Goal: Transaction & Acquisition: Obtain resource

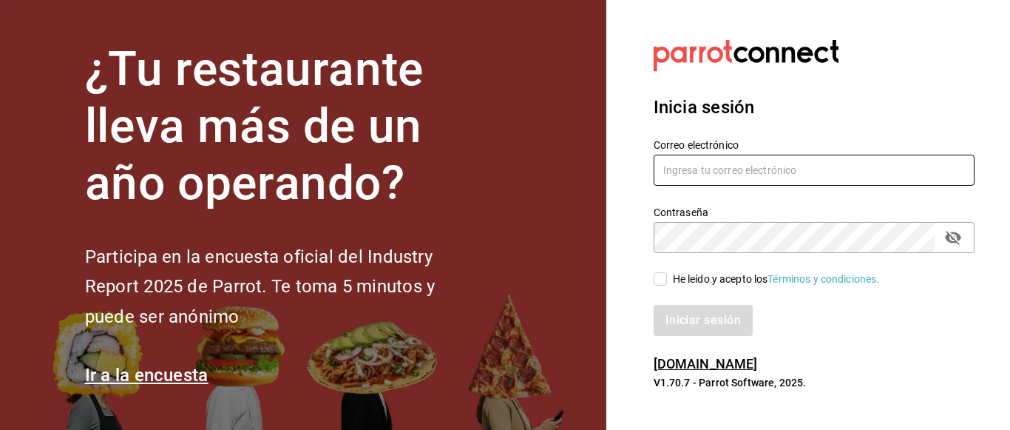
click at [779, 171] on input "text" at bounding box center [814, 170] width 321 height 31
type input "JANDRESRUAN1@GMAIL.COM"
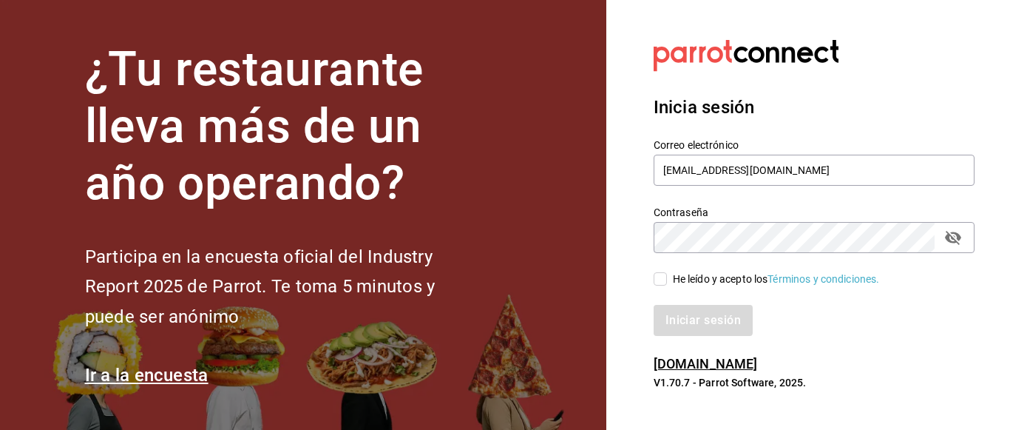
click at [960, 239] on icon "passwordField" at bounding box center [953, 238] width 16 height 14
click at [662, 281] on input "He leído y acepto los Términos y condiciones." at bounding box center [660, 278] width 13 height 13
checkbox input "true"
click at [690, 322] on button "Iniciar sesión" at bounding box center [704, 320] width 101 height 31
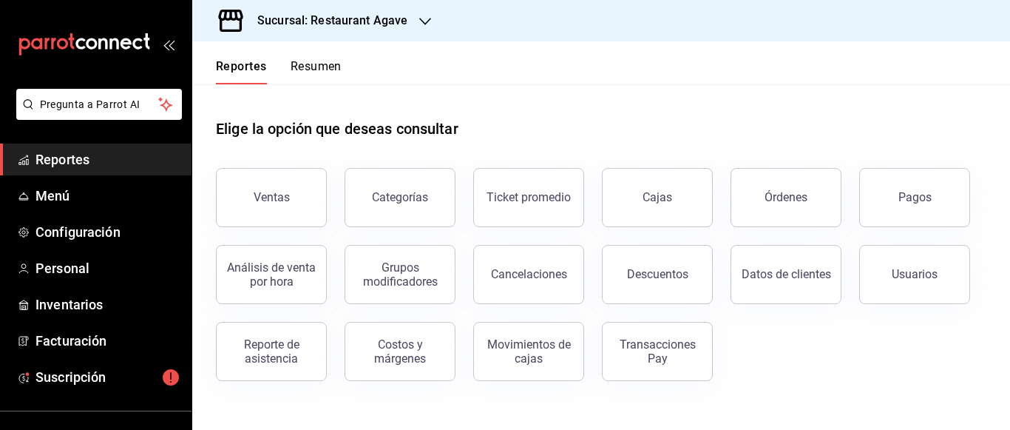
click at [411, 22] on div "Sucursal: Restaurant Agave" at bounding box center [320, 20] width 233 height 41
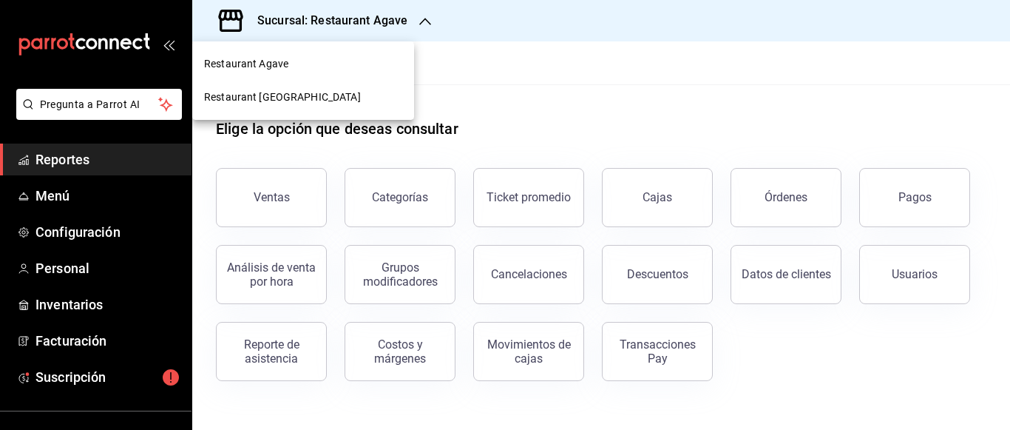
click at [411, 22] on div at bounding box center [505, 215] width 1010 height 430
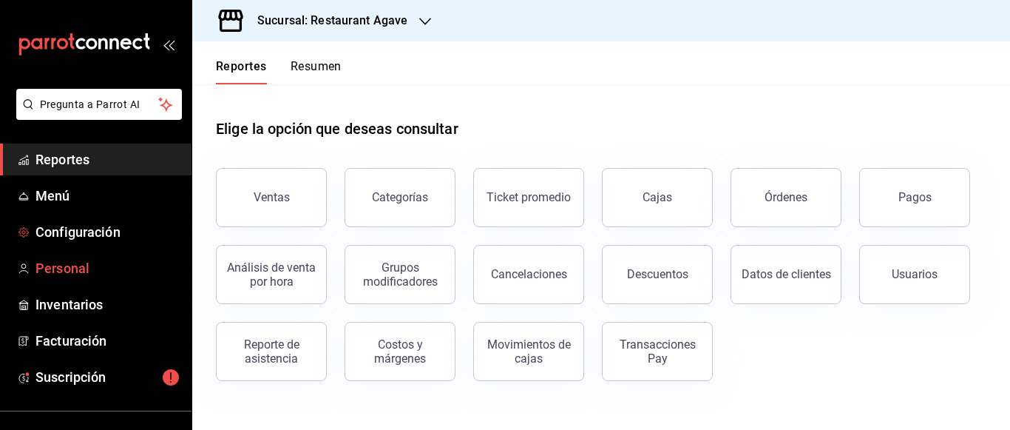
scroll to position [74, 0]
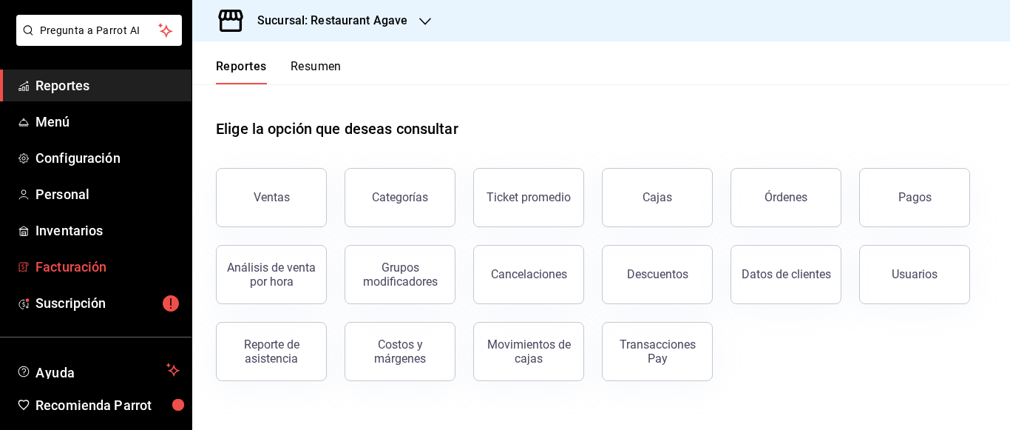
click at [62, 265] on span "Facturación" at bounding box center [107, 267] width 144 height 20
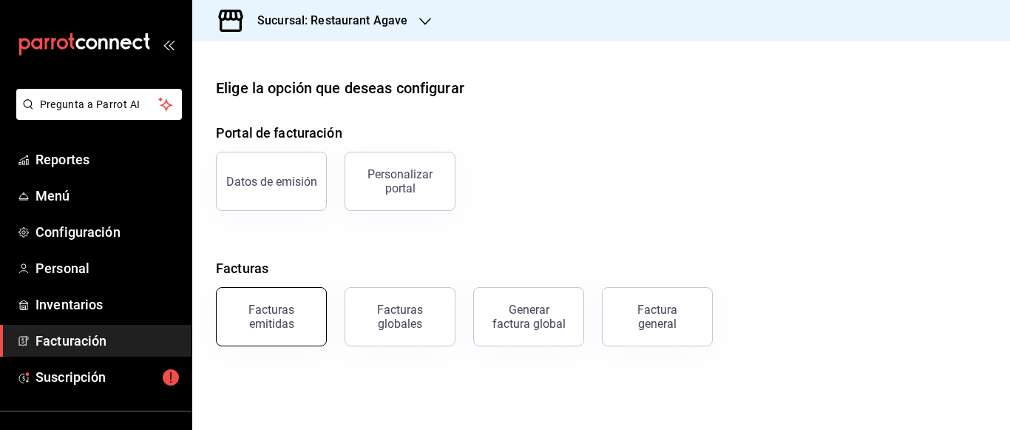
click at [280, 326] on div "Facturas emitidas" at bounding box center [271, 316] width 92 height 28
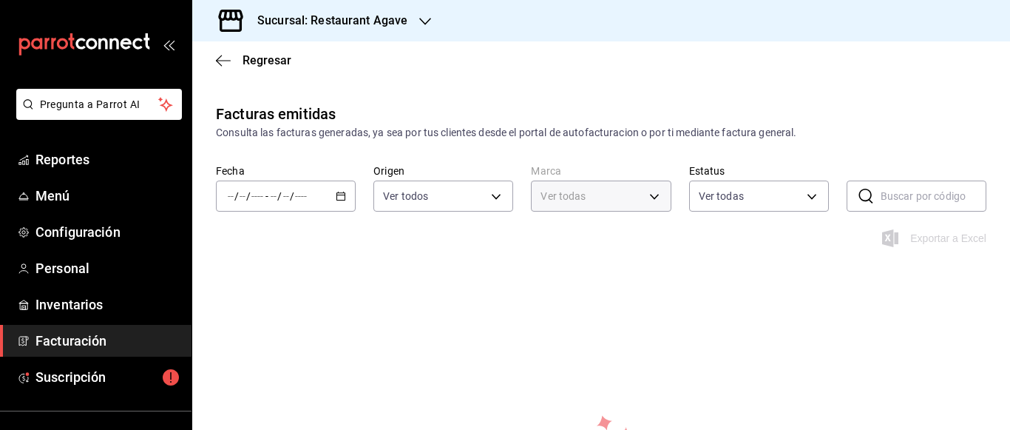
type input "ac14864f-e3a0-4832-92fd-dda121f57a49"
click at [341, 199] on icon "button" at bounding box center [341, 196] width 10 height 10
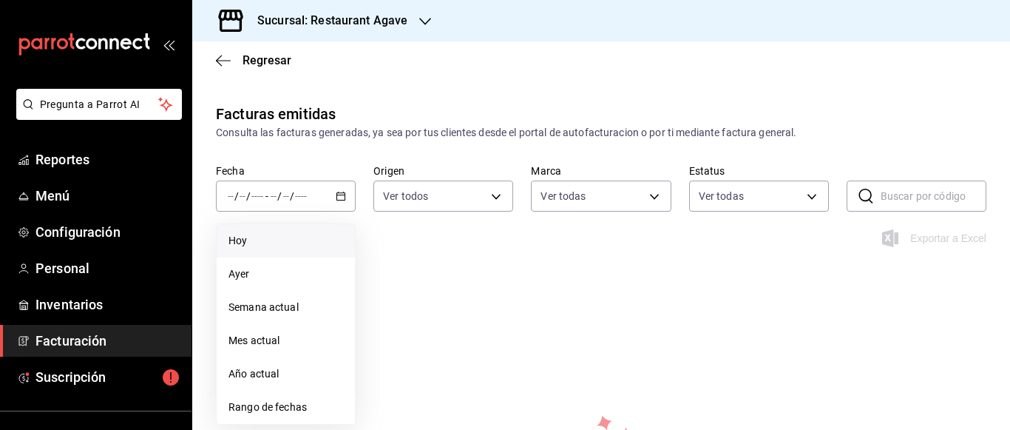
click at [246, 239] on span "Hoy" at bounding box center [285, 241] width 115 height 16
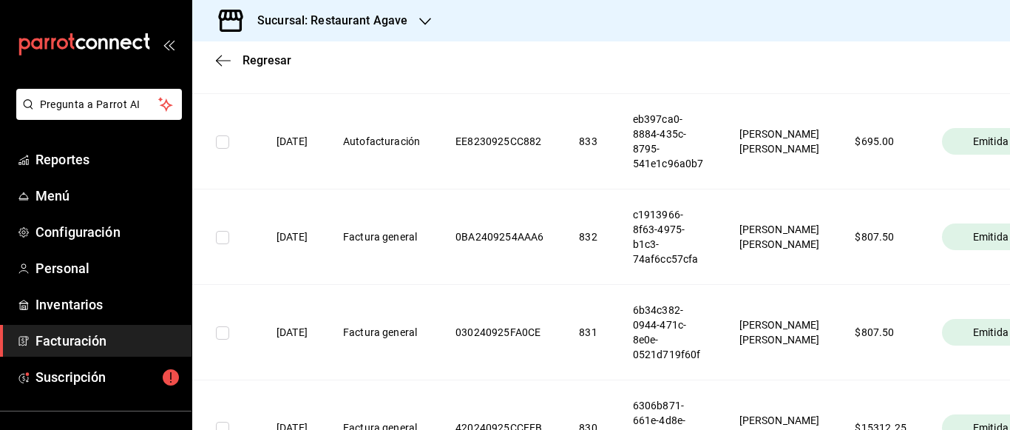
scroll to position [359, 0]
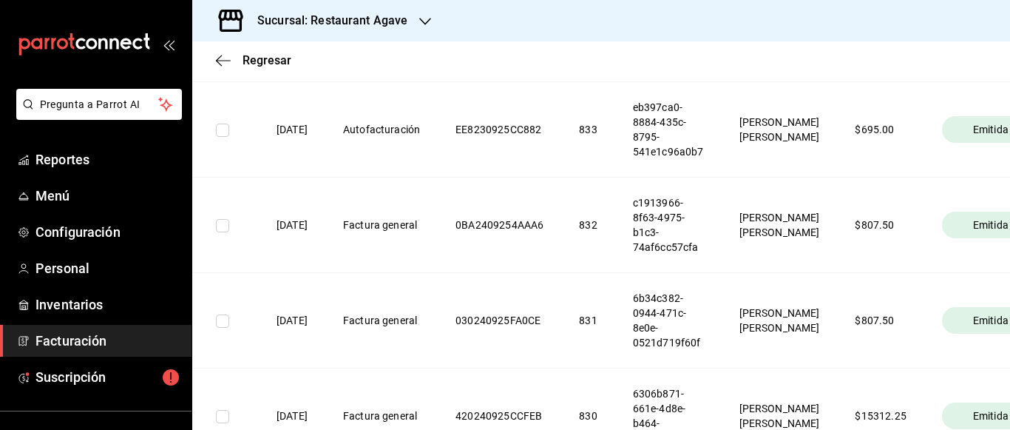
click at [220, 228] on input "checkbox" at bounding box center [222, 225] width 13 height 13
checkbox input "true"
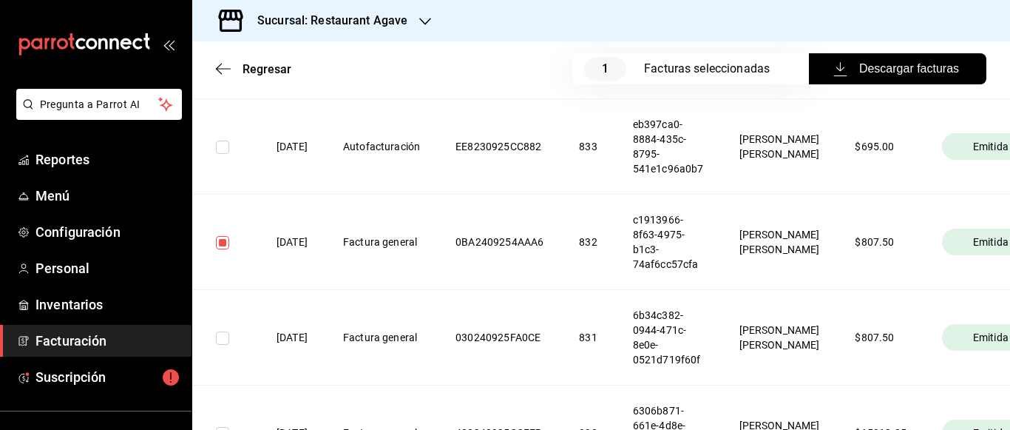
scroll to position [376, 0]
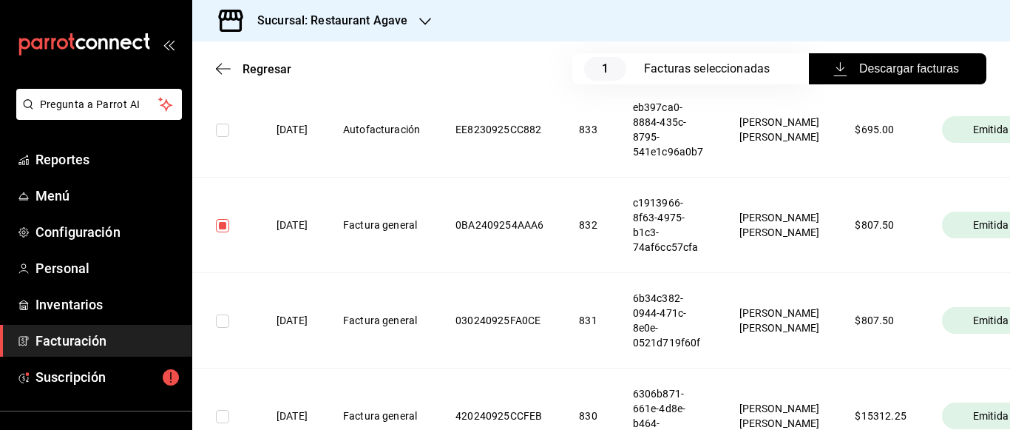
click at [226, 320] on input "checkbox" at bounding box center [222, 320] width 13 height 13
checkbox input "true"
drag, startPoint x: 940, startPoint y: 265, endPoint x: 806, endPoint y: 258, distance: 134.0
click at [804, 258] on tr "[DATE] Factura general 0BA2409254AAA6 832 c1913966-8f63-4975-b1c3-74af6cc57cfa …" at bounding box center [652, 224] width 921 height 95
click at [900, 272] on th "$ 807.50" at bounding box center [880, 224] width 87 height 95
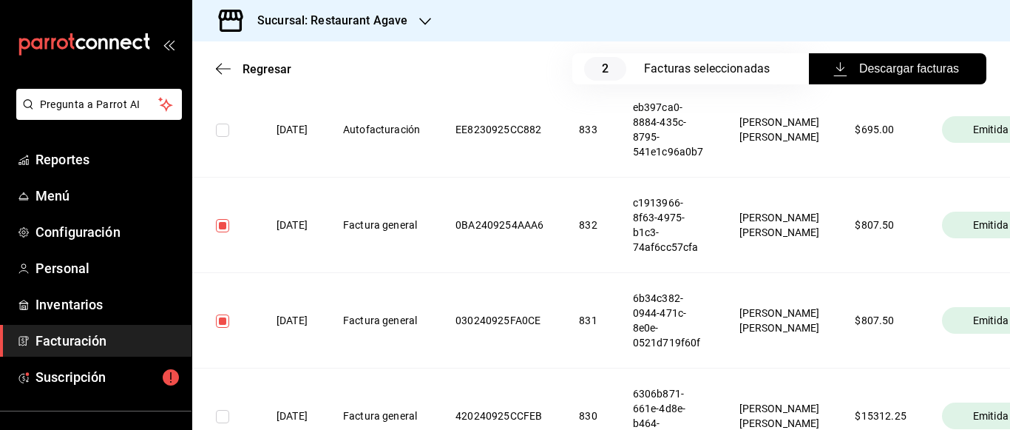
drag, startPoint x: 262, startPoint y: 260, endPoint x: 212, endPoint y: 245, distance: 52.2
click at [262, 260] on th "[DATE]" at bounding box center [292, 224] width 67 height 95
drag, startPoint x: 218, startPoint y: 224, endPoint x: 218, endPoint y: 233, distance: 8.9
click at [219, 225] on input "checkbox" at bounding box center [222, 225] width 13 height 13
checkbox input "false"
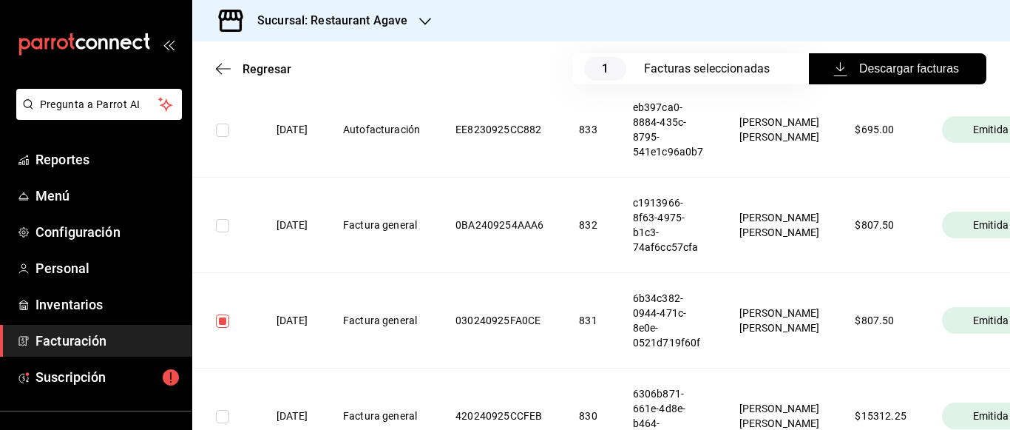
click at [224, 321] on input "checkbox" at bounding box center [222, 320] width 13 height 13
checkbox input "false"
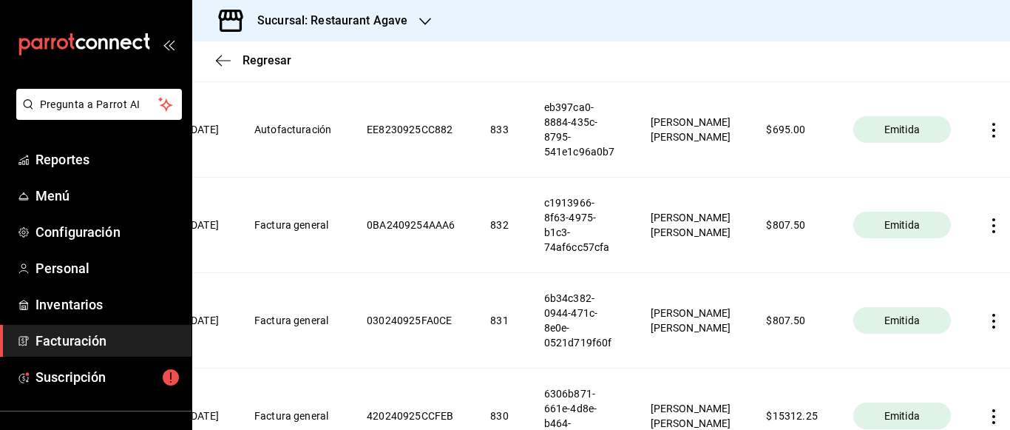
scroll to position [0, 106]
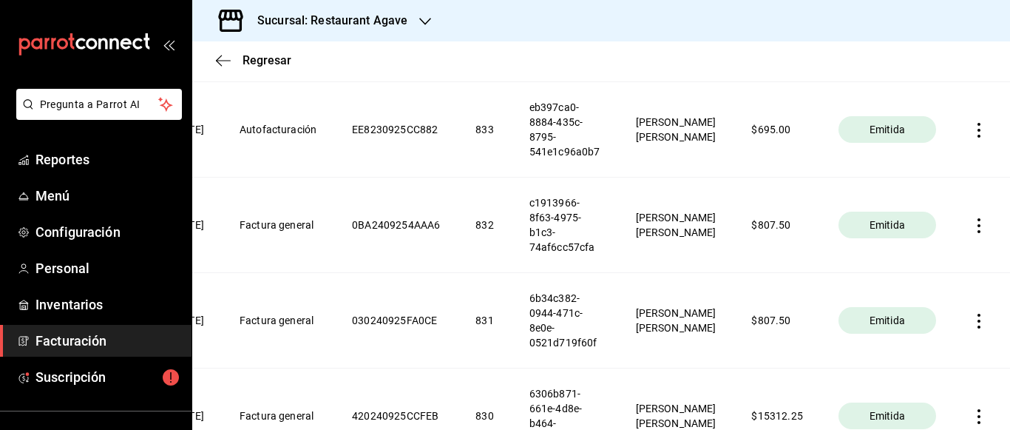
click at [977, 226] on icon "button" at bounding box center [978, 225] width 3 height 15
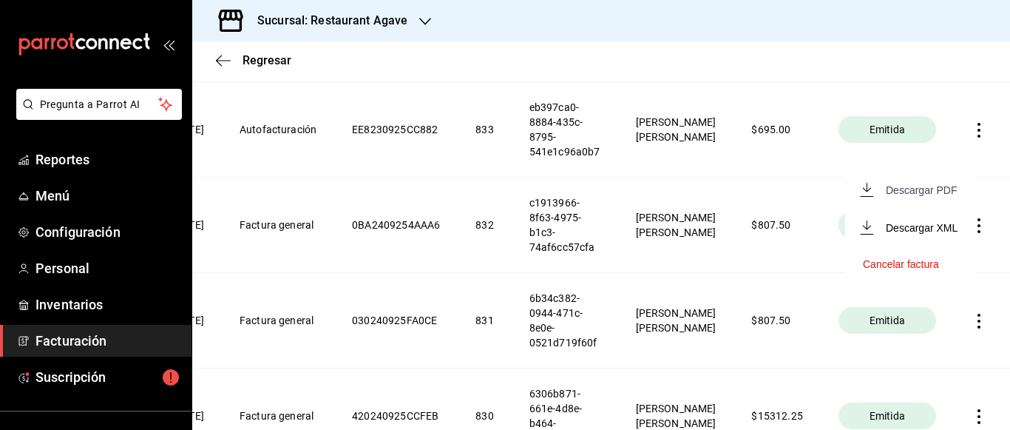
click at [912, 189] on div "Descargar PDF" at bounding box center [921, 190] width 71 height 12
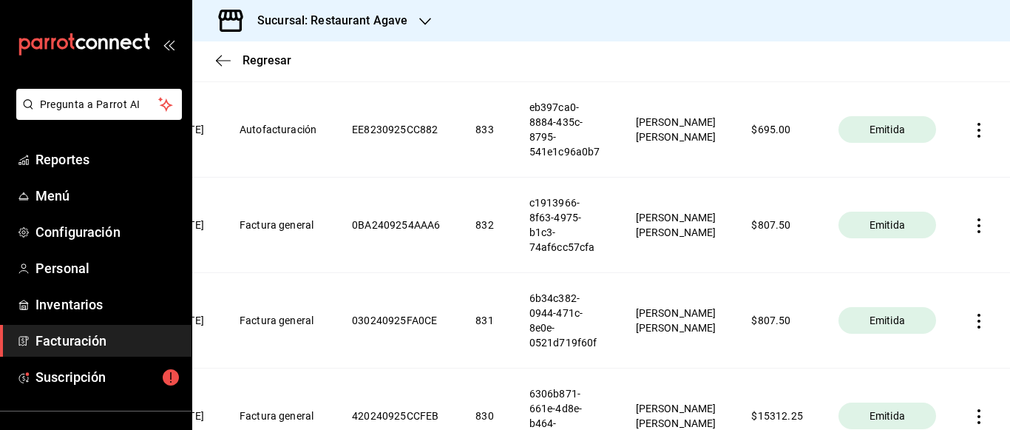
click at [971, 224] on icon "button" at bounding box center [978, 225] width 15 height 15
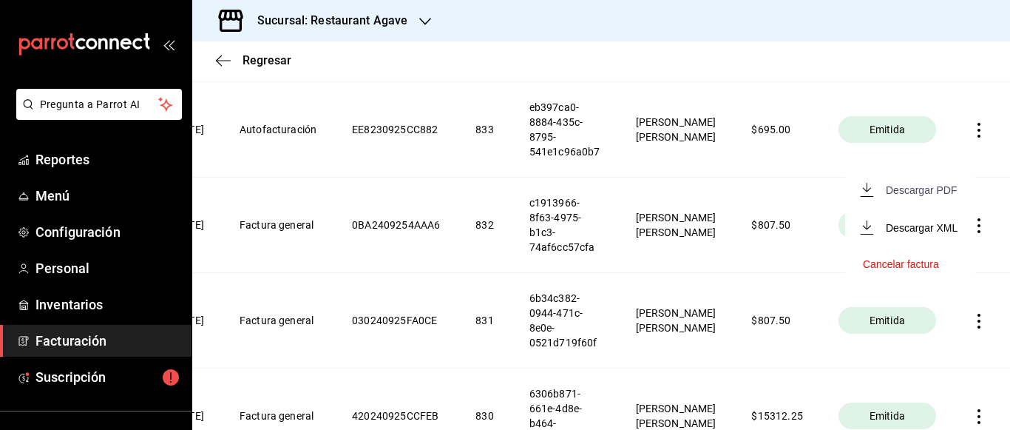
click at [916, 194] on div "Descargar PDF" at bounding box center [921, 190] width 71 height 12
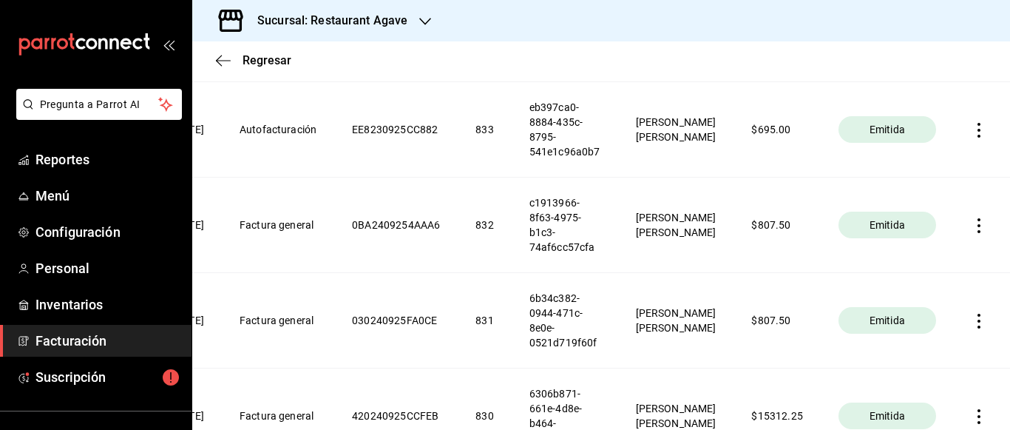
click at [974, 127] on icon "button" at bounding box center [978, 130] width 15 height 15
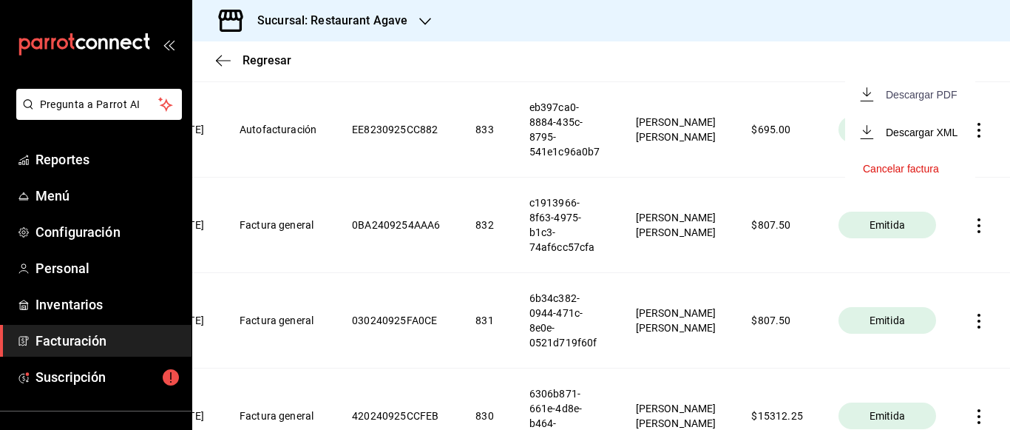
click at [936, 94] on div "Descargar PDF" at bounding box center [921, 95] width 71 height 12
